Goal: Check status: Check status

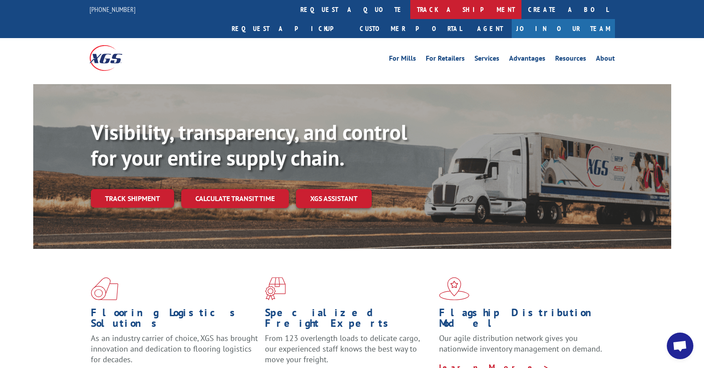
click at [410, 11] on link "track a shipment" at bounding box center [465, 9] width 111 height 19
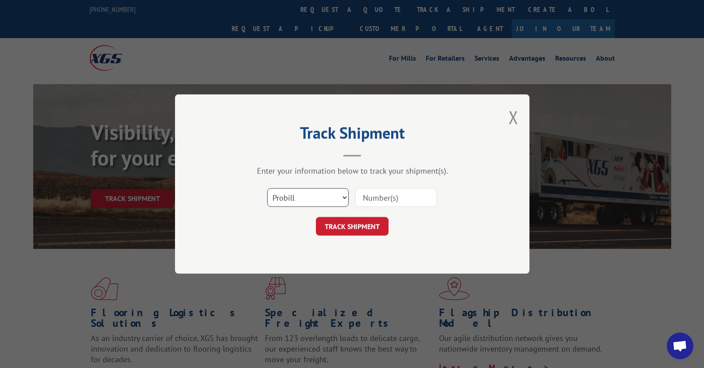
click at [343, 195] on select "Select category... Probill BOL PO" at bounding box center [308, 197] width 82 height 19
select select "bol"
click at [267, 188] on select "Select category... Probill BOL PO" at bounding box center [308, 197] width 82 height 19
click at [373, 199] on input at bounding box center [396, 197] width 82 height 19
type input "74931"
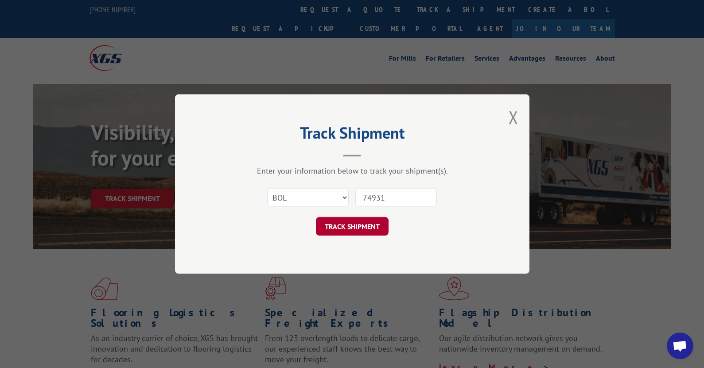
click at [360, 225] on button "TRACK SHIPMENT" at bounding box center [352, 226] width 73 height 19
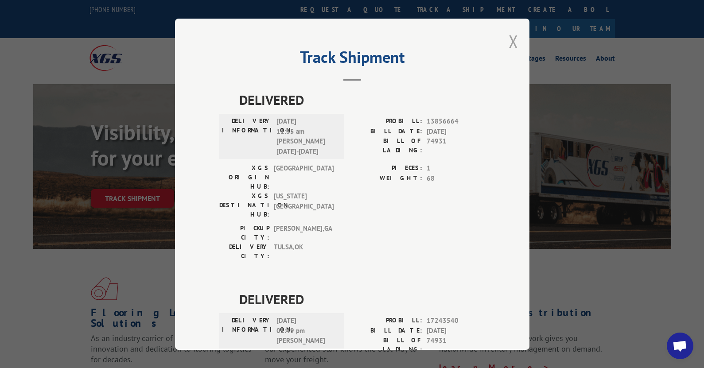
click at [509, 44] on button "Close modal" at bounding box center [514, 41] width 10 height 23
